Goal: Navigation & Orientation: Find specific page/section

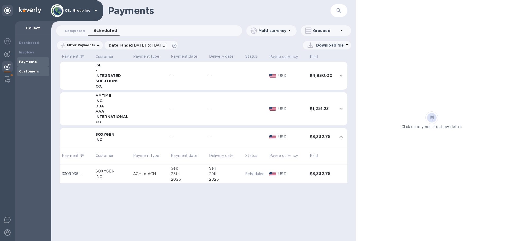
click at [32, 75] on div "Customers" at bounding box center [33, 72] width 32 height 10
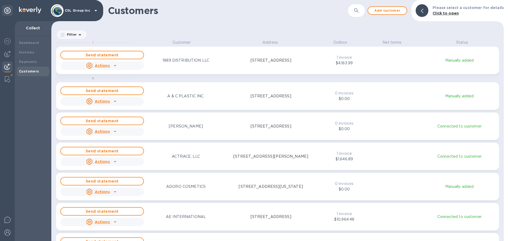
scroll to position [197, 450]
click at [28, 43] on b "Dashboard" at bounding box center [29, 43] width 20 height 4
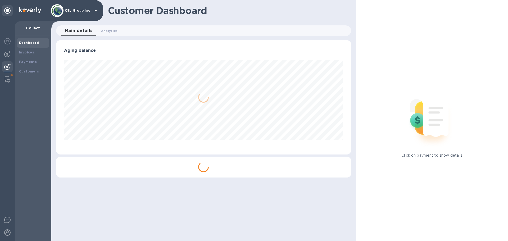
scroll to position [114, 295]
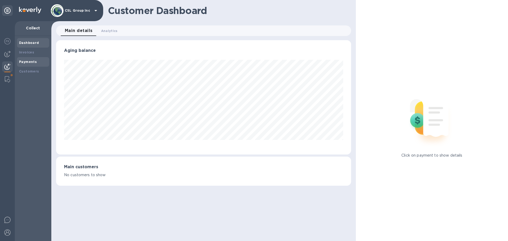
click at [35, 62] on b "Payments" at bounding box center [28, 62] width 18 height 4
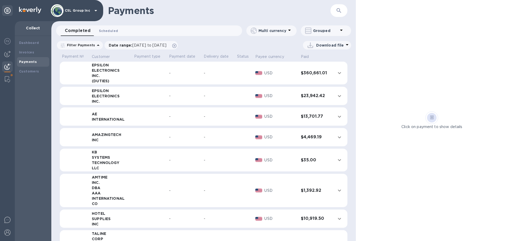
click at [120, 28] on button "Scheduled 0" at bounding box center [109, 30] width 28 height 11
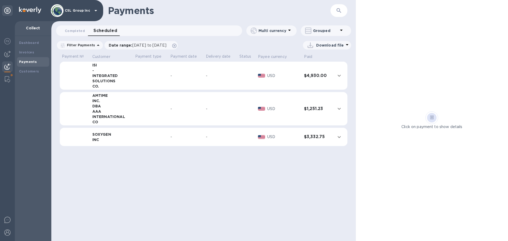
click at [15, 70] on div "Dashboard Invoices Payments Customers" at bounding box center [33, 138] width 36 height 205
click at [17, 71] on div "Customers" at bounding box center [33, 72] width 32 height 10
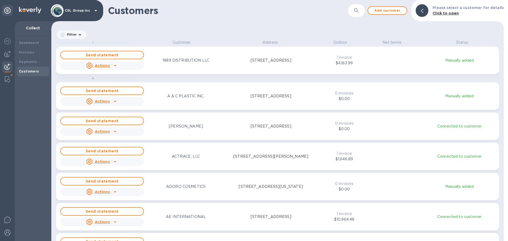
scroll to position [197, 450]
click at [31, 46] on div "Dashboard" at bounding box center [33, 43] width 32 height 10
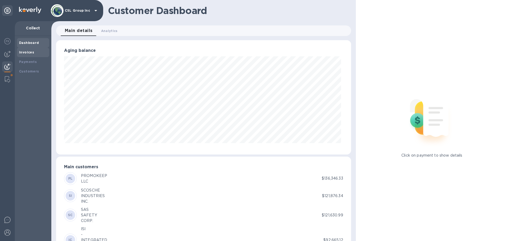
click at [22, 55] on div "Invoices" at bounding box center [33, 53] width 32 height 10
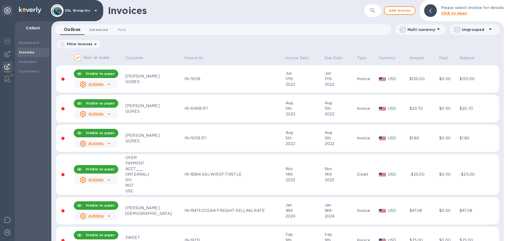
click at [105, 30] on span "Scheduled 0" at bounding box center [98, 30] width 19 height 6
